Goal: Task Accomplishment & Management: Manage account settings

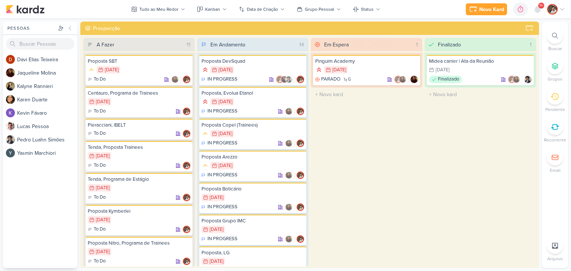
scroll to position [123, 0]
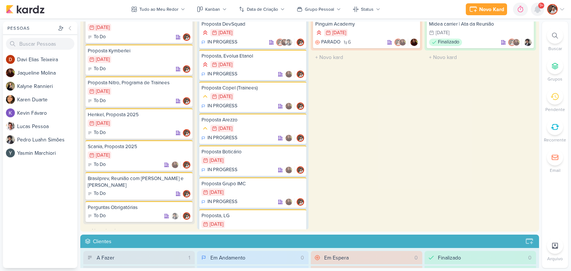
click at [539, 11] on icon at bounding box center [537, 9] width 6 height 7
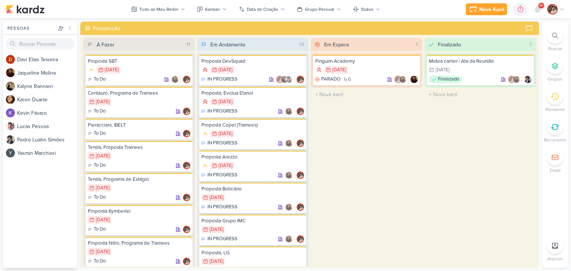
click at [535, 8] on icon at bounding box center [537, 9] width 6 height 7
click at [540, 9] on icon at bounding box center [537, 9] width 9 height 9
click at [536, 11] on icon at bounding box center [537, 9] width 6 height 7
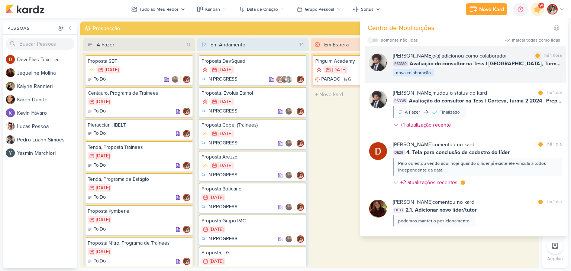
click at [494, 56] on div "[PERSON_NAME] o(a) adicionou como colaborador" at bounding box center [450, 56] width 114 height 8
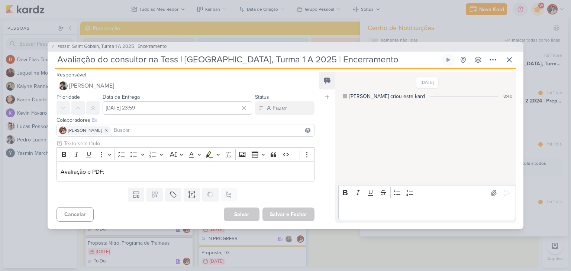
click at [367, 209] on p "Editor editing area: main" at bounding box center [427, 210] width 170 height 9
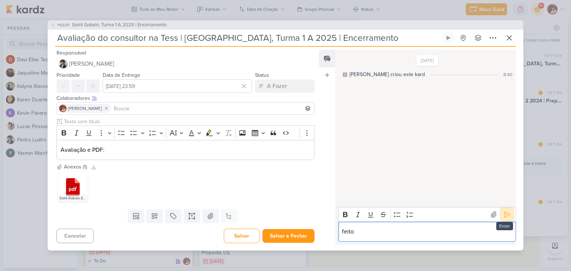
click at [505, 216] on icon at bounding box center [506, 214] width 7 height 7
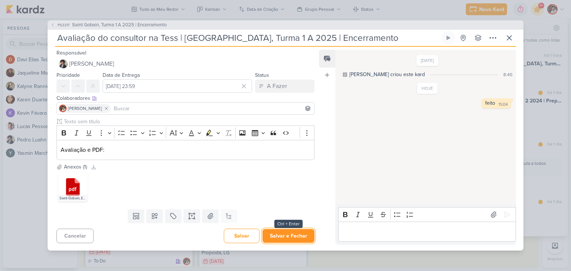
click at [279, 238] on button "Salvar e Fechar" at bounding box center [288, 236] width 52 height 14
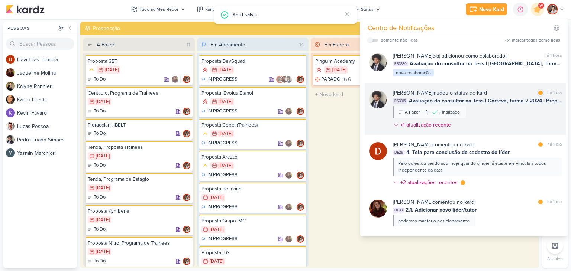
click at [511, 97] on span "Avaliação do consultor na Tess | Corteva, turma 2 2024 | Preparação para seu fu…" at bounding box center [485, 101] width 153 height 8
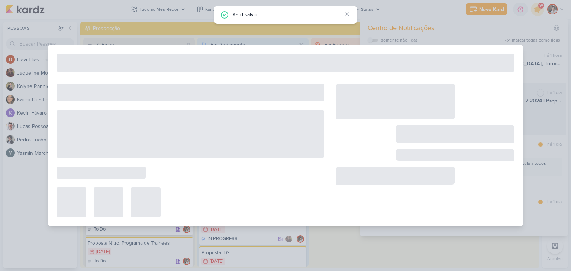
type input "Avaliação do consultor na Tess | Corteva, turma 2 2024 | Preparação para seu fu…"
type input "[DATE] 23:59"
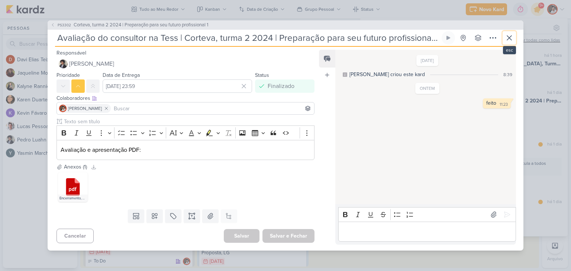
click at [508, 42] on icon at bounding box center [509, 37] width 9 height 9
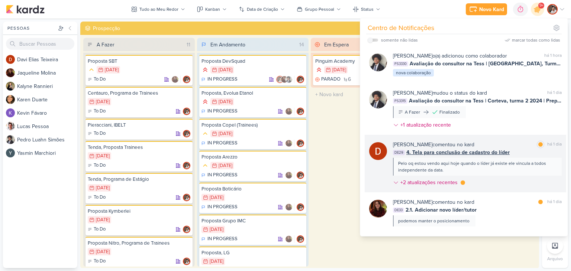
scroll to position [74, 0]
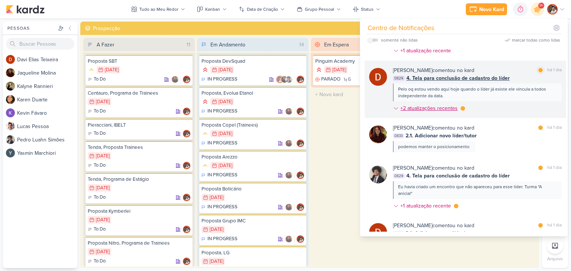
click at [412, 107] on div "+2 atualizações recentes" at bounding box center [429, 108] width 59 height 8
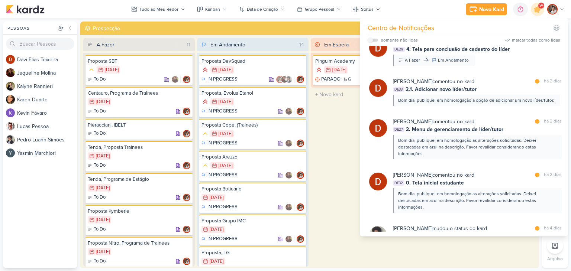
scroll to position [930, 0]
